Goal: Information Seeking & Learning: Learn about a topic

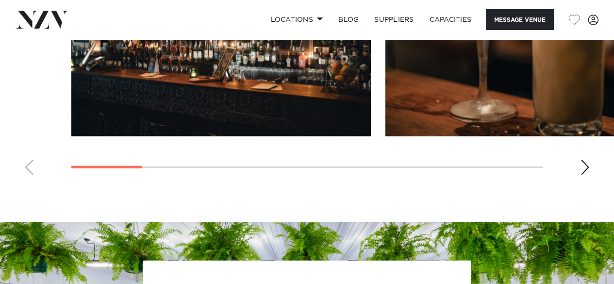
scroll to position [874, 0]
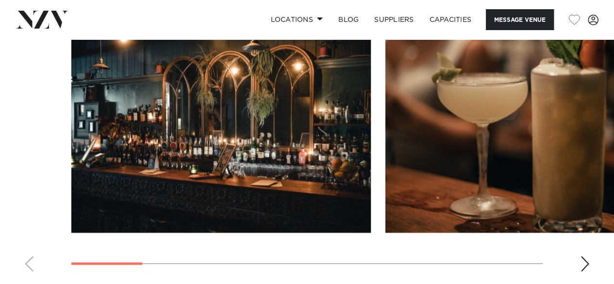
click at [585, 261] on div "Next slide" at bounding box center [585, 264] width 10 height 16
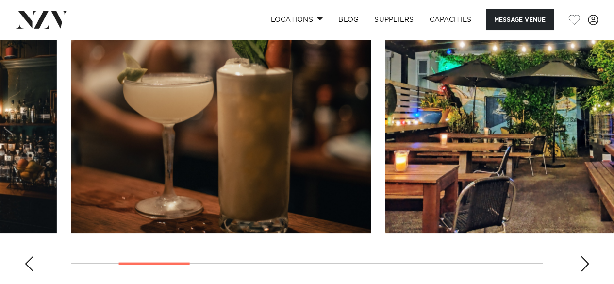
click at [586, 263] on div "Next slide" at bounding box center [585, 264] width 10 height 16
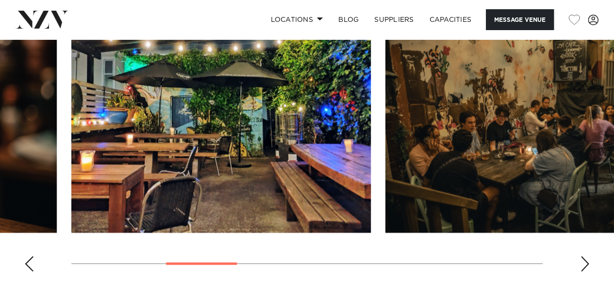
click at [586, 263] on div "Next slide" at bounding box center [585, 264] width 10 height 16
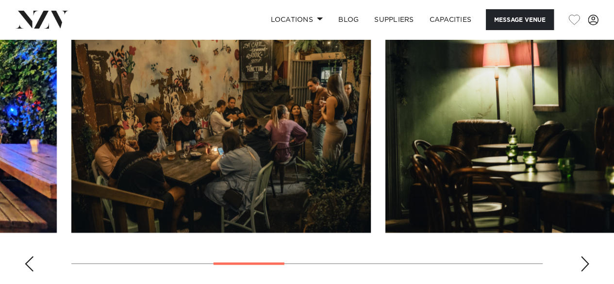
click at [586, 263] on div "Next slide" at bounding box center [585, 264] width 10 height 16
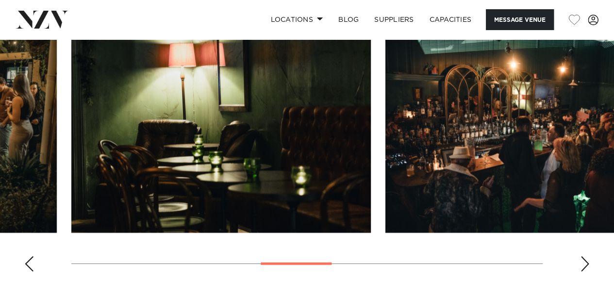
click at [586, 263] on div "Next slide" at bounding box center [585, 264] width 10 height 16
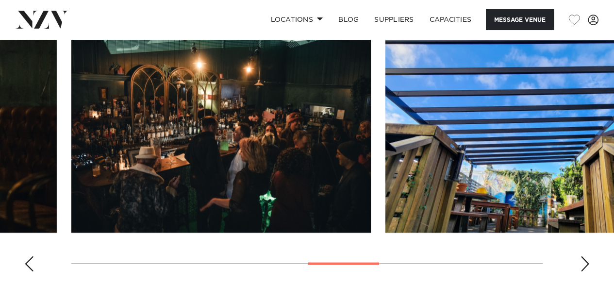
click at [586, 263] on div "Next slide" at bounding box center [585, 264] width 10 height 16
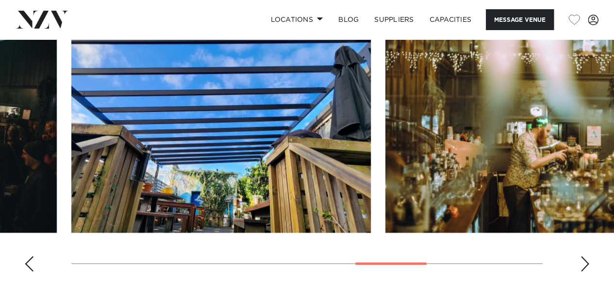
click at [586, 263] on div "Next slide" at bounding box center [585, 264] width 10 height 16
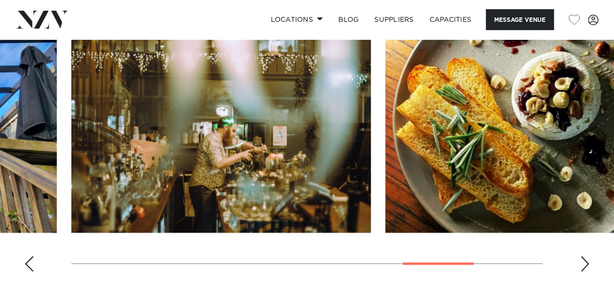
click at [586, 263] on div "Next slide" at bounding box center [585, 264] width 10 height 16
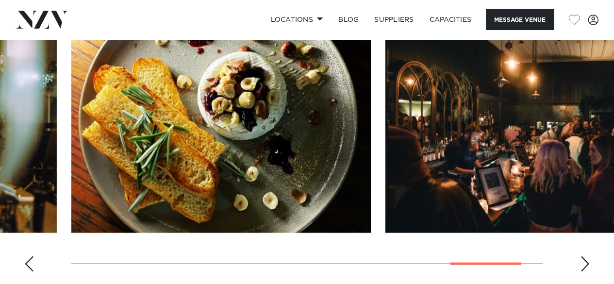
click at [586, 263] on div "Next slide" at bounding box center [585, 264] width 10 height 16
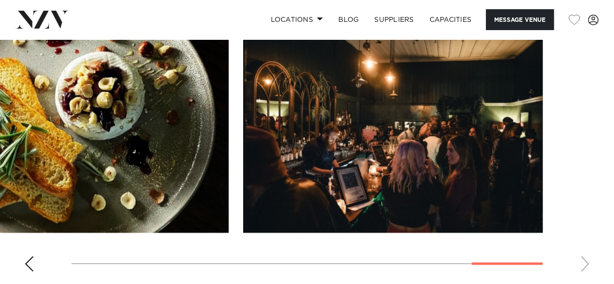
click at [586, 263] on swiper-container at bounding box center [307, 146] width 614 height 266
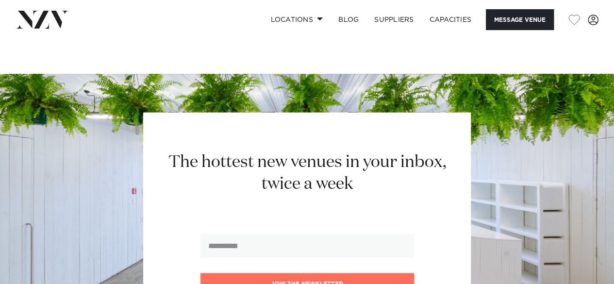
scroll to position [1116, 0]
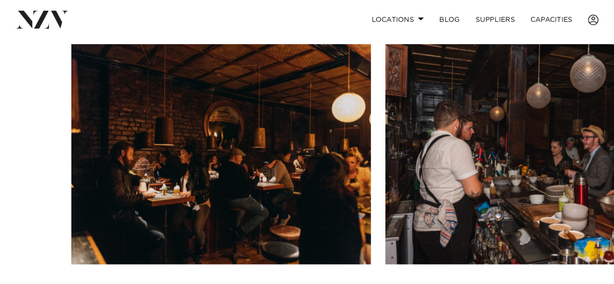
scroll to position [728, 0]
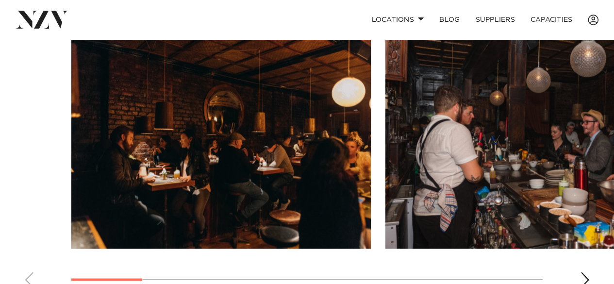
click at [585, 272] on div "Next slide" at bounding box center [585, 280] width 10 height 16
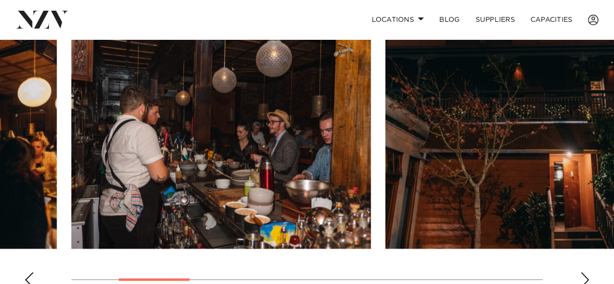
click at [585, 272] on div "Next slide" at bounding box center [585, 280] width 10 height 16
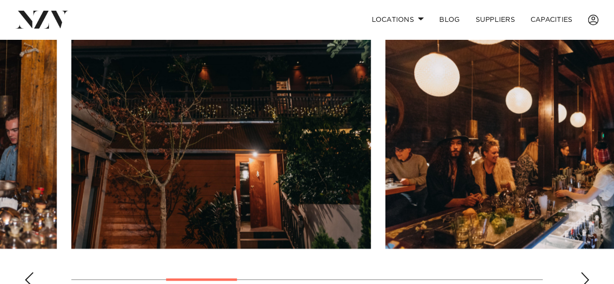
click at [583, 272] on div "Next slide" at bounding box center [585, 280] width 10 height 16
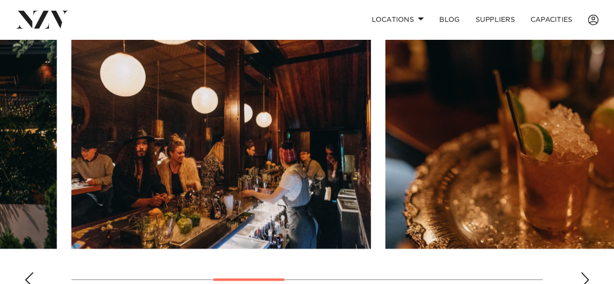
click at [583, 272] on div "Next slide" at bounding box center [585, 280] width 10 height 16
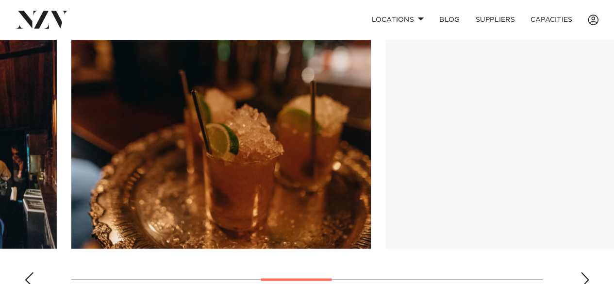
click at [583, 272] on div "Next slide" at bounding box center [585, 280] width 10 height 16
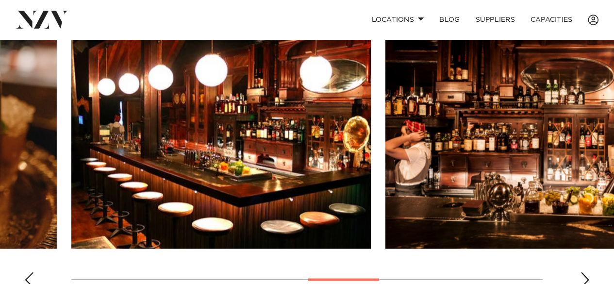
click at [583, 272] on div "Next slide" at bounding box center [585, 280] width 10 height 16
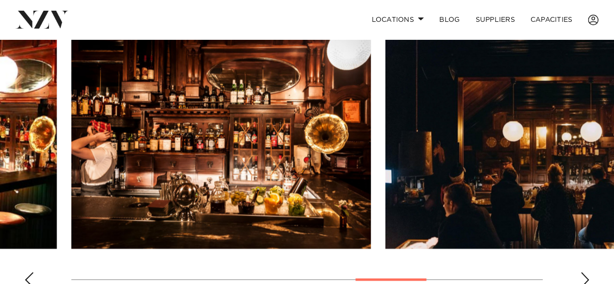
click at [583, 272] on div "Next slide" at bounding box center [585, 280] width 10 height 16
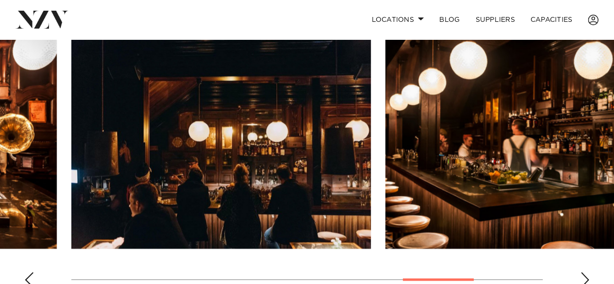
click at [583, 272] on div "Next slide" at bounding box center [585, 280] width 10 height 16
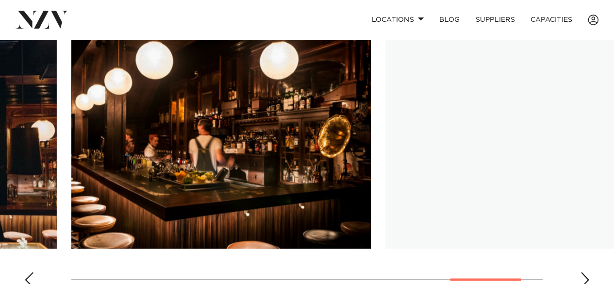
click at [583, 272] on div "Next slide" at bounding box center [585, 280] width 10 height 16
